Goal: Task Accomplishment & Management: Manage account settings

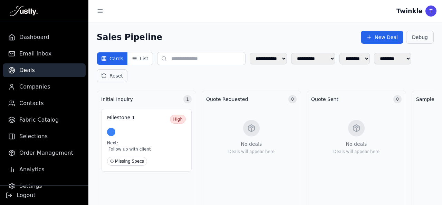
click at [36, 186] on div "Logout" at bounding box center [44, 196] width 88 height 20
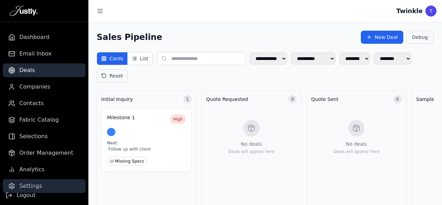
click at [28, 183] on span "Settings" at bounding box center [30, 186] width 23 height 8
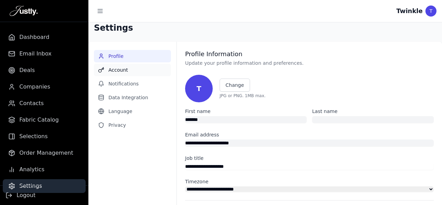
click at [126, 73] on button "Account" at bounding box center [132, 70] width 77 height 12
click at [118, 72] on button "Account" at bounding box center [132, 70] width 77 height 12
click at [120, 87] on button "Notifications" at bounding box center [132, 84] width 77 height 12
click at [146, 151] on nav "Profile Account Notifications Data Integration Language Privacy" at bounding box center [132, 173] width 88 height 263
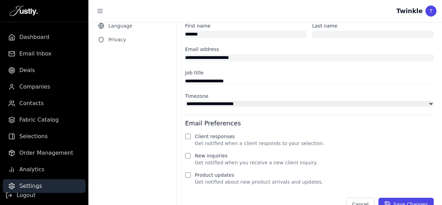
scroll to position [88, 0]
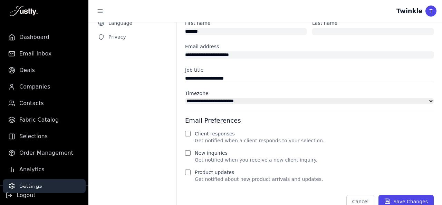
click at [217, 77] on input "**********" at bounding box center [309, 78] width 248 height 7
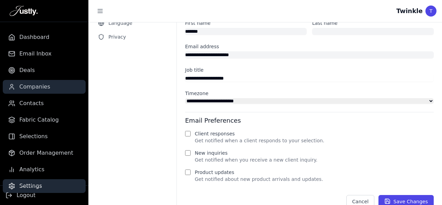
drag, startPoint x: 240, startPoint y: 78, endPoint x: 73, endPoint y: 89, distance: 166.7
click at [185, 82] on input "**********" at bounding box center [309, 78] width 248 height 7
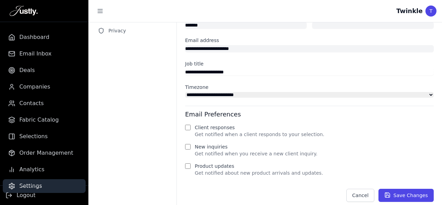
scroll to position [100, 0]
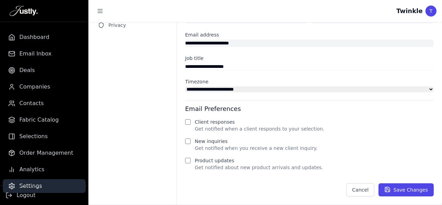
click at [213, 163] on label "Product updates" at bounding box center [214, 161] width 39 height 6
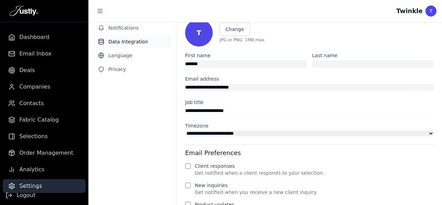
click at [126, 47] on nav "Profile Account Notifications Data Integration Language Privacy" at bounding box center [132, 117] width 88 height 263
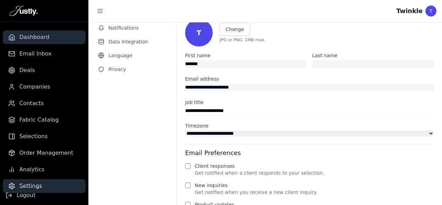
click at [41, 39] on span "Dashboard" at bounding box center [34, 37] width 30 height 8
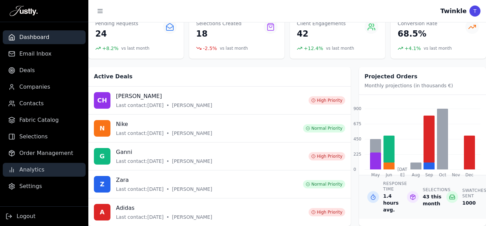
scroll to position [28, 0]
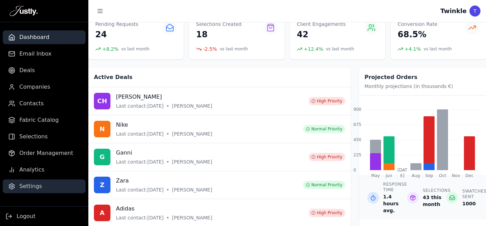
click at [48, 184] on link "Settings" at bounding box center [44, 186] width 83 height 14
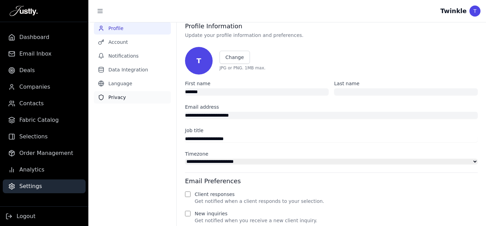
click at [110, 96] on button "Privacy" at bounding box center [132, 97] width 77 height 12
click at [115, 95] on button "Privacy" at bounding box center [132, 97] width 77 height 12
click at [123, 79] on button "Language" at bounding box center [132, 83] width 77 height 12
drag, startPoint x: 132, startPoint y: 69, endPoint x: 133, endPoint y: 65, distance: 4.9
click at [132, 69] on button "Data Integration" at bounding box center [132, 69] width 77 height 12
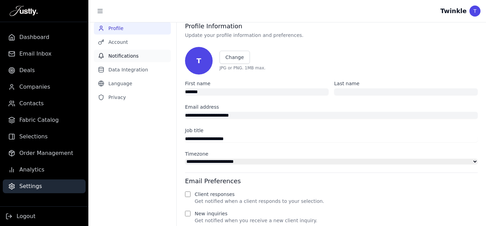
click at [133, 56] on button "Notifications" at bounding box center [132, 56] width 77 height 12
click at [127, 41] on button "Account" at bounding box center [132, 42] width 77 height 12
click at [126, 27] on button "Profile" at bounding box center [132, 28] width 77 height 12
click at [124, 40] on button "Account" at bounding box center [132, 42] width 77 height 12
click at [122, 28] on button "Profile" at bounding box center [132, 28] width 77 height 12
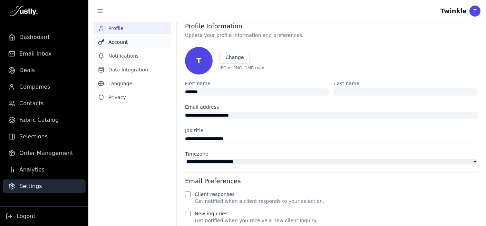
click at [122, 38] on button "Account" at bounding box center [132, 42] width 77 height 12
click at [121, 43] on button "Account" at bounding box center [132, 42] width 77 height 12
click at [125, 25] on button "Profile" at bounding box center [132, 28] width 77 height 12
click at [118, 42] on button "Account" at bounding box center [132, 42] width 77 height 12
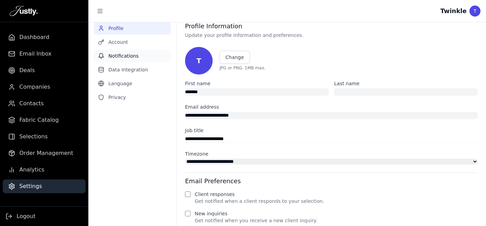
click at [123, 58] on button "Notifications" at bounding box center [132, 56] width 77 height 12
click at [125, 53] on button "Notifications" at bounding box center [132, 56] width 77 height 12
click at [122, 44] on button "Account" at bounding box center [132, 42] width 77 height 12
click at [123, 30] on button "Profile" at bounding box center [132, 28] width 77 height 12
click at [117, 43] on button "Account" at bounding box center [132, 42] width 77 height 12
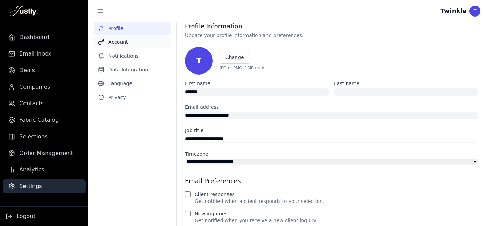
click at [117, 44] on button "Account" at bounding box center [132, 42] width 77 height 12
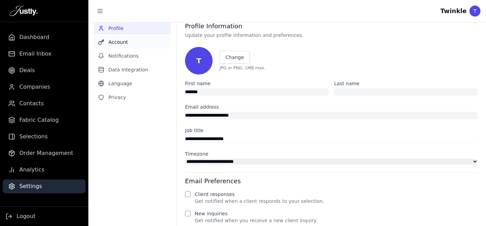
click at [117, 44] on button "Account" at bounding box center [132, 42] width 77 height 12
